Goal: Task Accomplishment & Management: Manage account settings

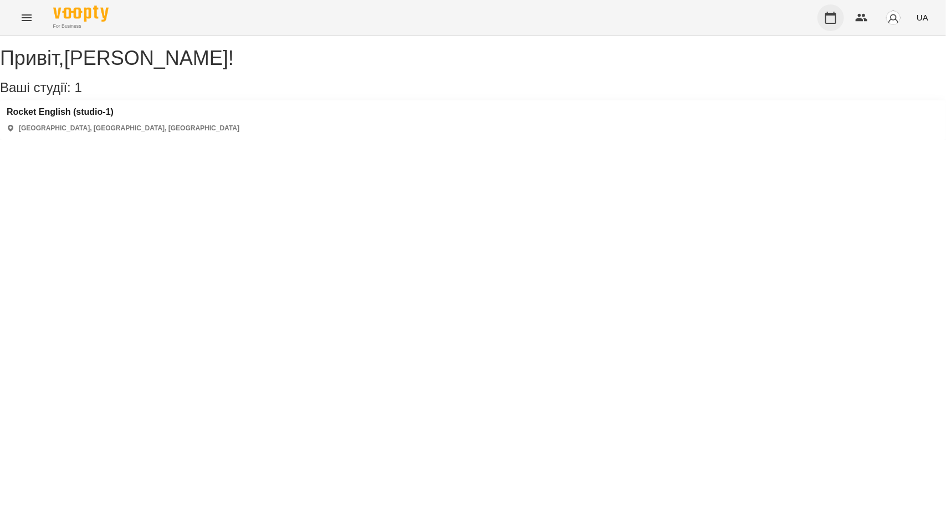
click at [834, 21] on icon "button" at bounding box center [830, 17] width 13 height 13
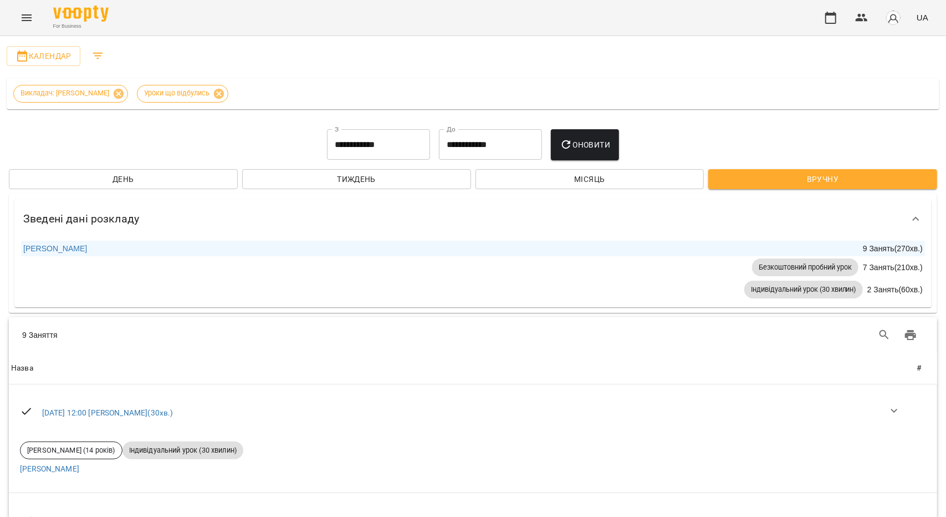
click at [327, 144] on input "**********" at bounding box center [378, 144] width 103 height 31
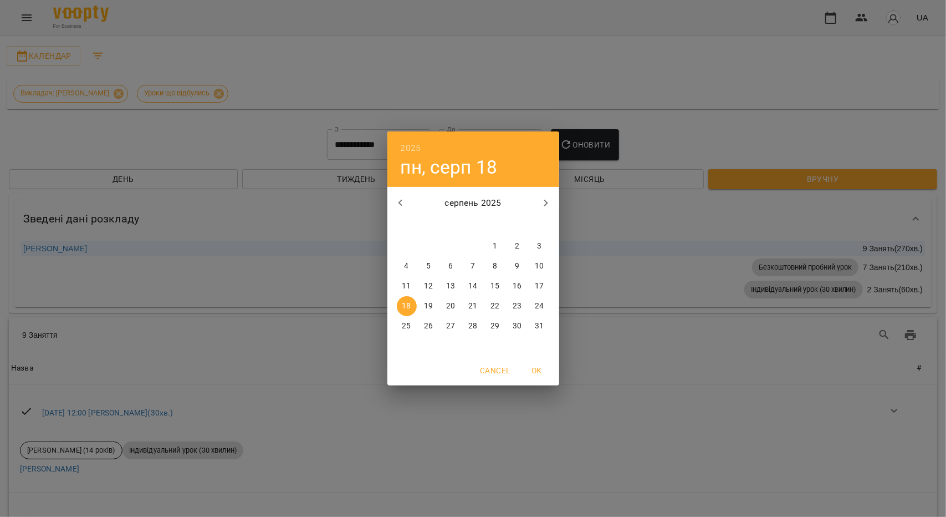
click at [331, 144] on div "2025 пн, серп 18 серпень 2025 пн вт ср чт пт сб нд 28 29 30 31 1 2 3 4 5 6 7 8 …" at bounding box center [473, 258] width 946 height 517
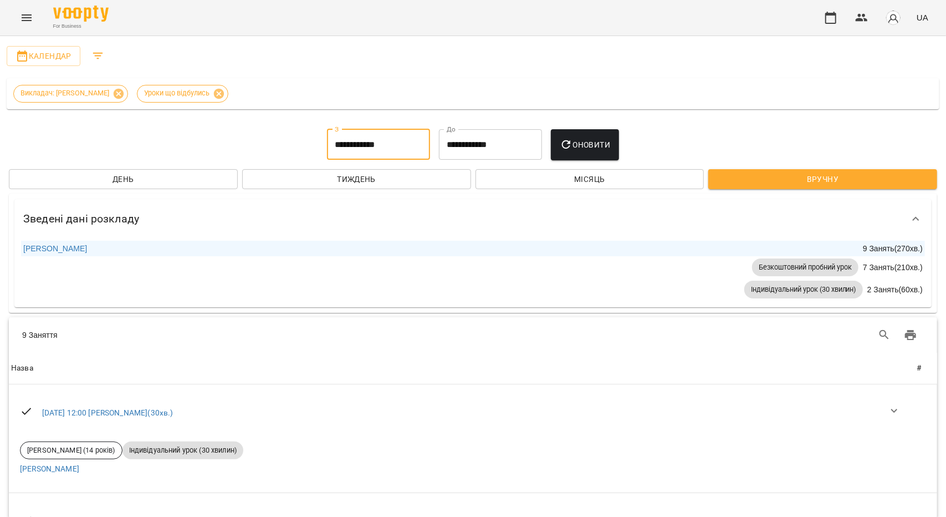
click at [335, 144] on input "**********" at bounding box center [378, 144] width 103 height 31
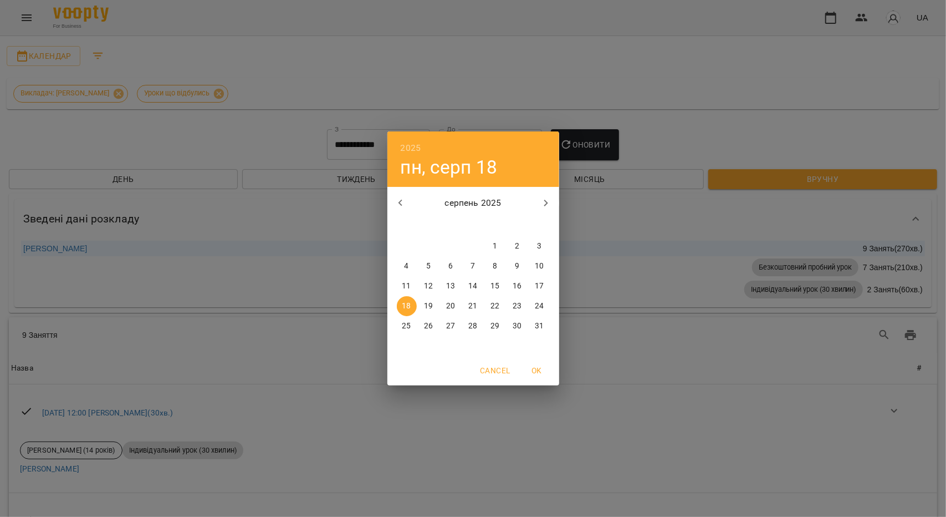
click at [406, 290] on p "11" at bounding box center [406, 285] width 9 height 11
type input "**********"
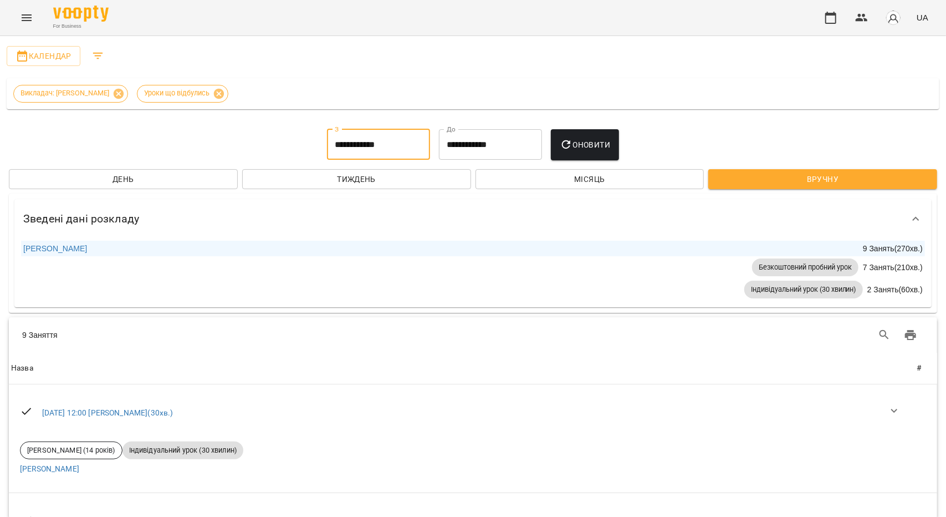
click at [573, 142] on icon "button" at bounding box center [566, 144] width 13 height 13
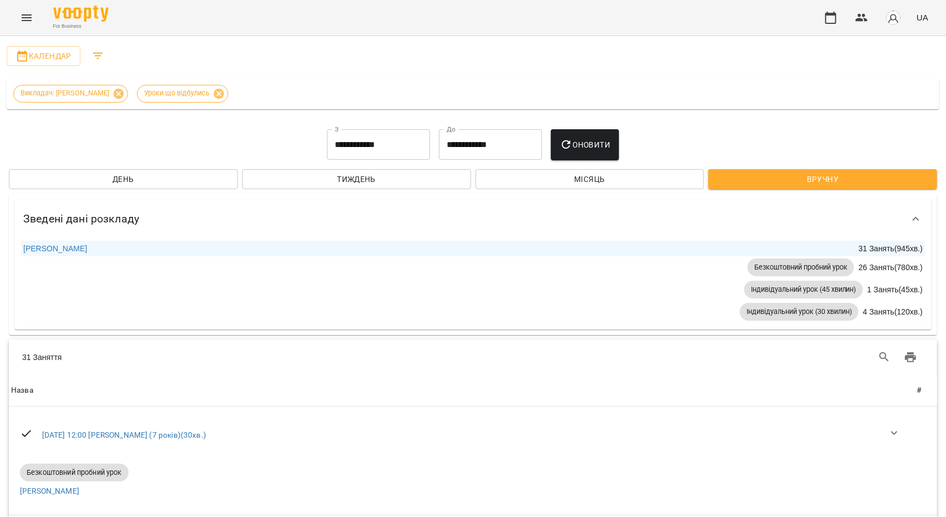
click at [29, 15] on icon "Menu" at bounding box center [27, 17] width 10 height 7
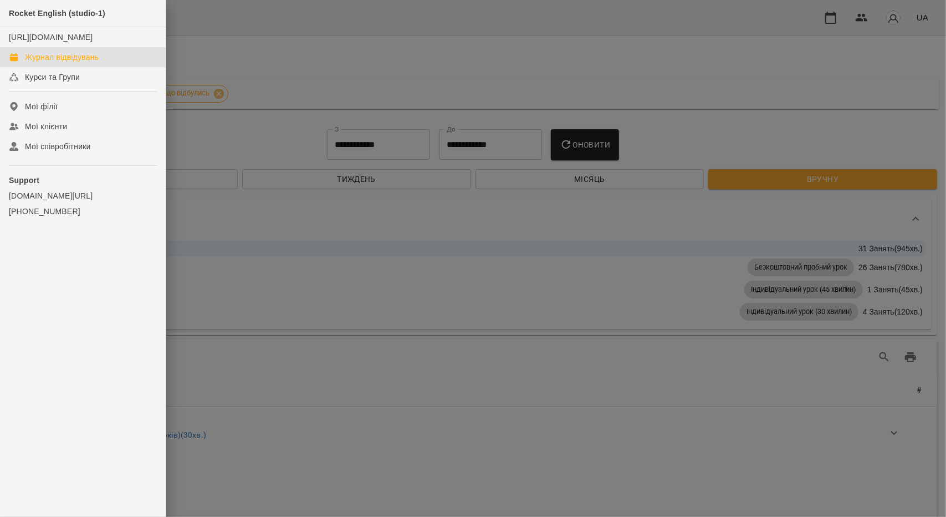
click at [197, 49] on div at bounding box center [473, 258] width 946 height 517
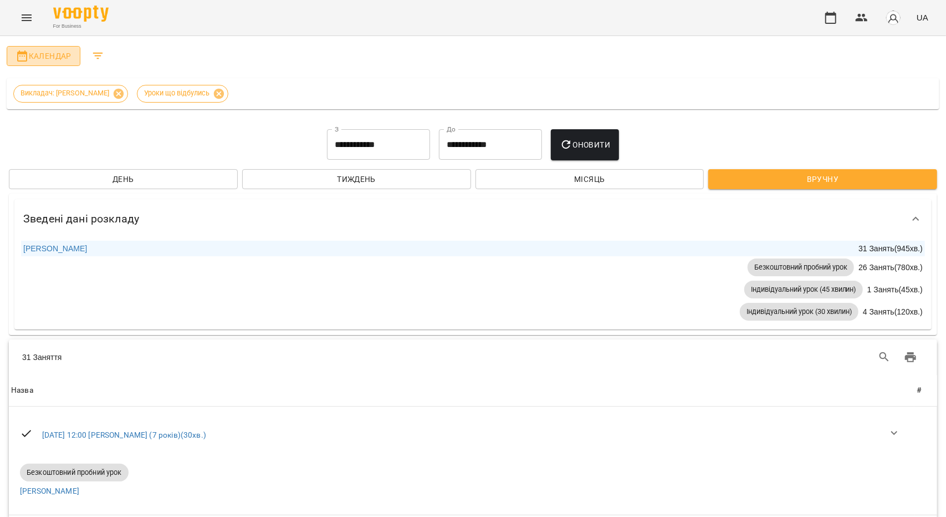
click at [43, 47] on button "Календар" at bounding box center [44, 56] width 74 height 20
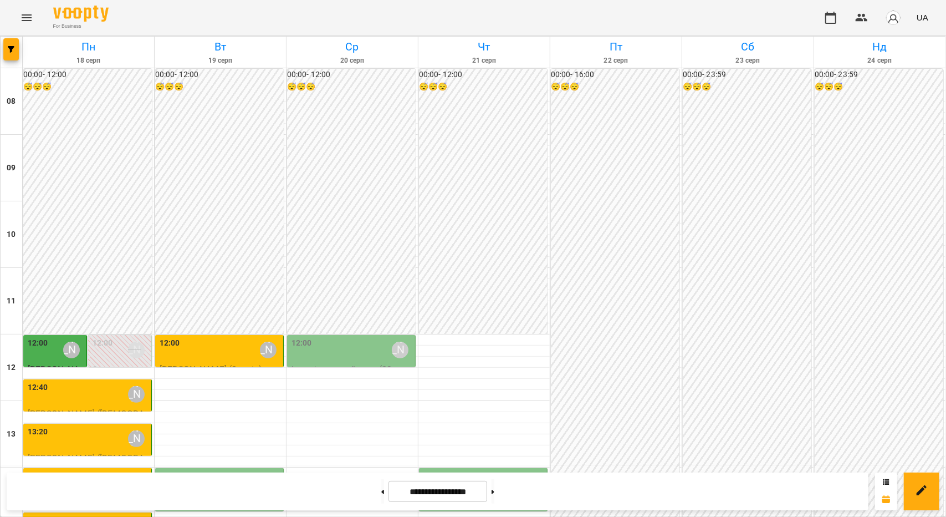
scroll to position [166, 0]
click at [217, 337] on div "12:00 Бандура Альона Валерїївна" at bounding box center [220, 349] width 121 height 25
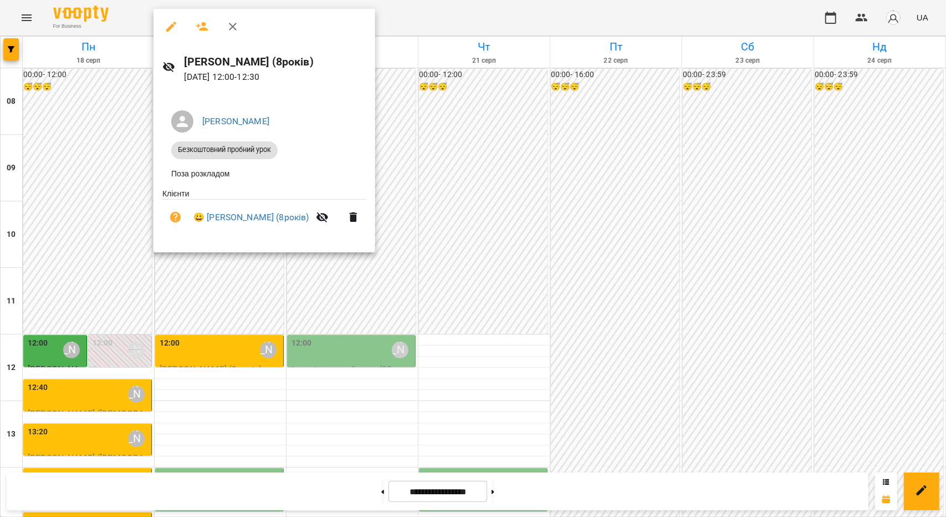
click at [223, 273] on div at bounding box center [473, 258] width 946 height 517
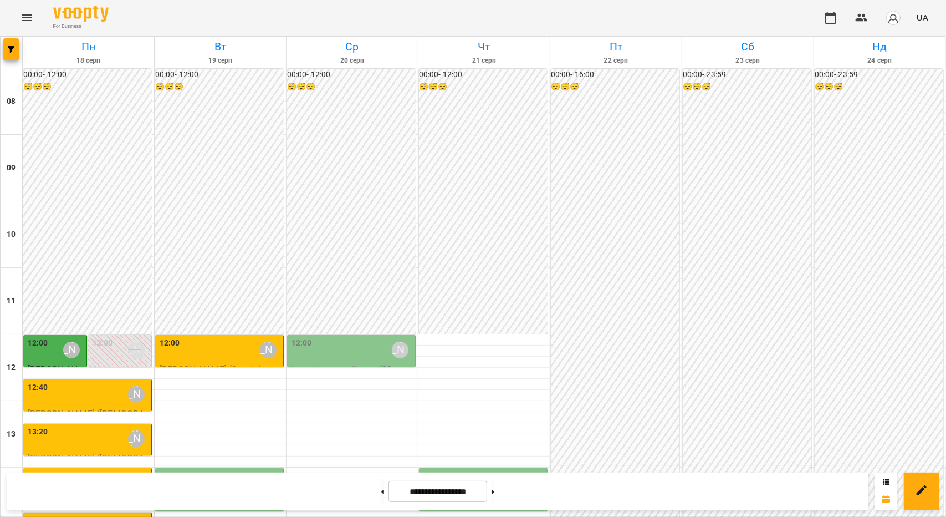
scroll to position [310, 0]
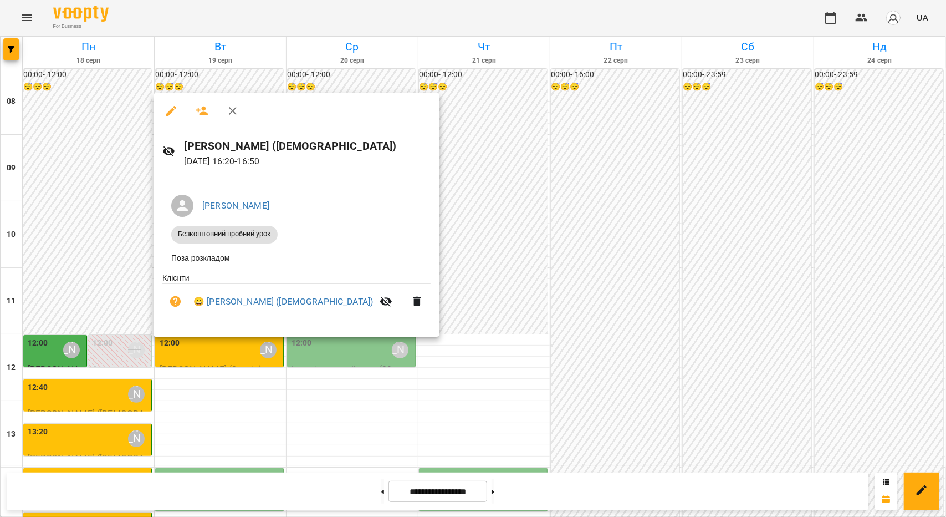
click at [401, 185] on div at bounding box center [473, 258] width 946 height 517
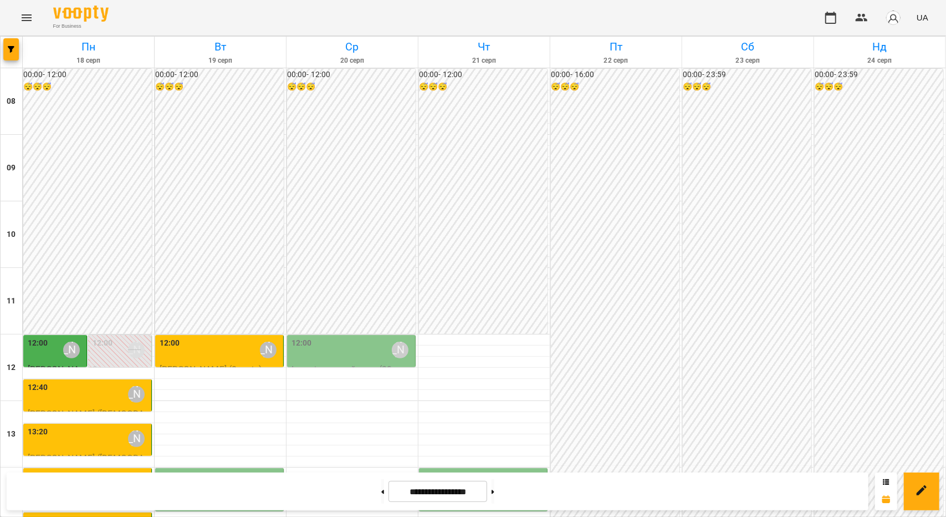
scroll to position [200, 0]
